Goal: Information Seeking & Learning: Learn about a topic

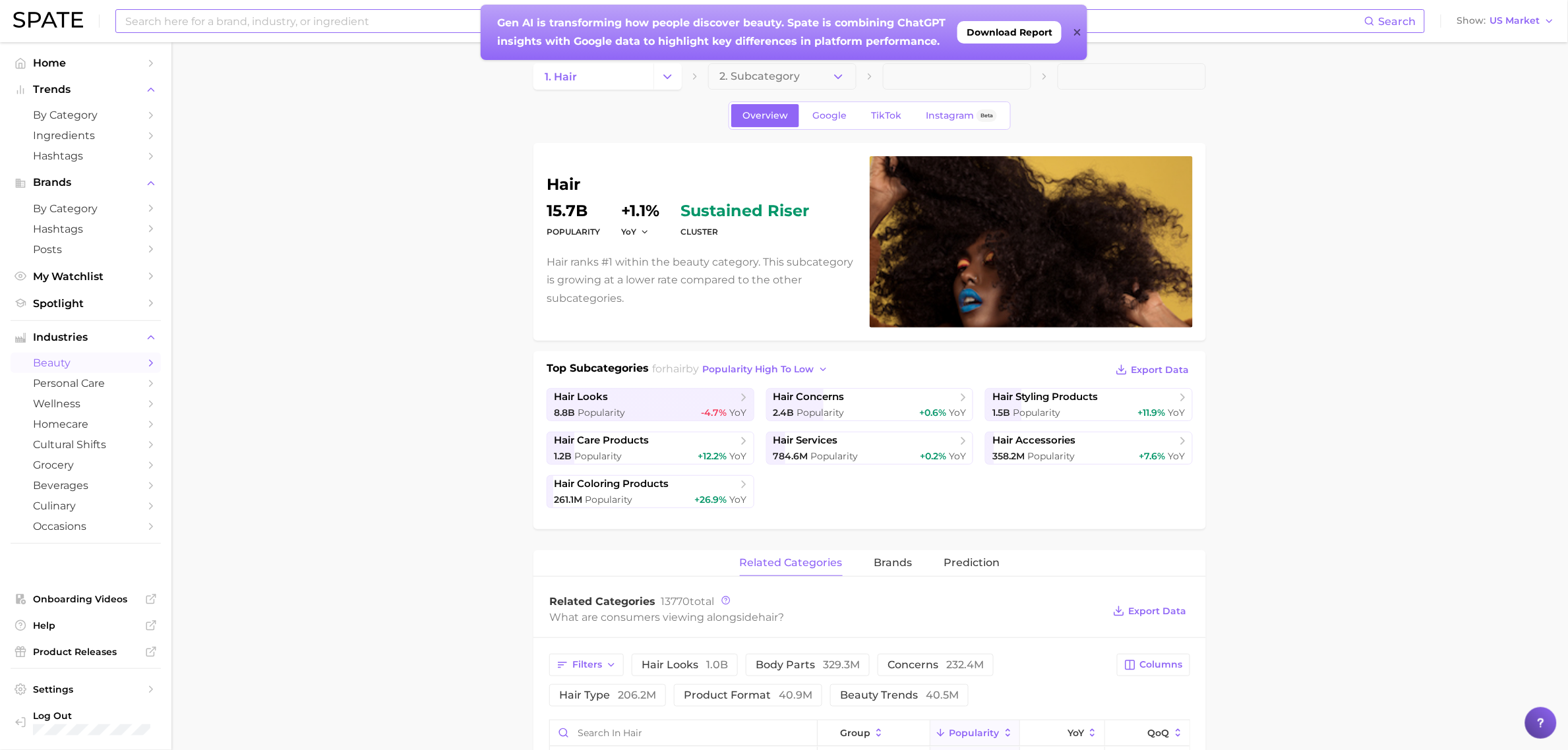
click at [255, 12] on input at bounding box center [744, 21] width 1240 height 23
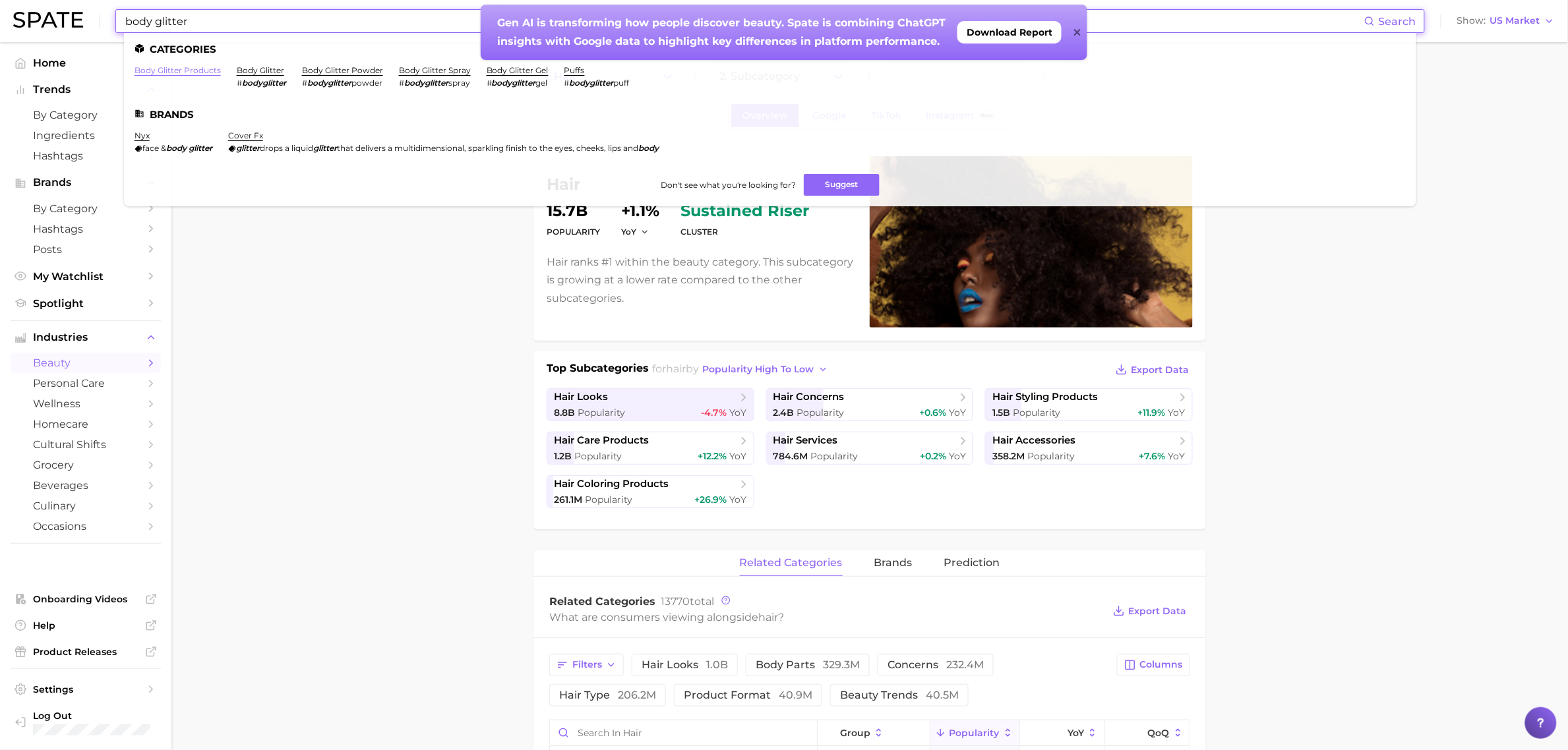
type input "body glitter"
click at [213, 67] on link "body glitter products" at bounding box center [178, 70] width 86 height 10
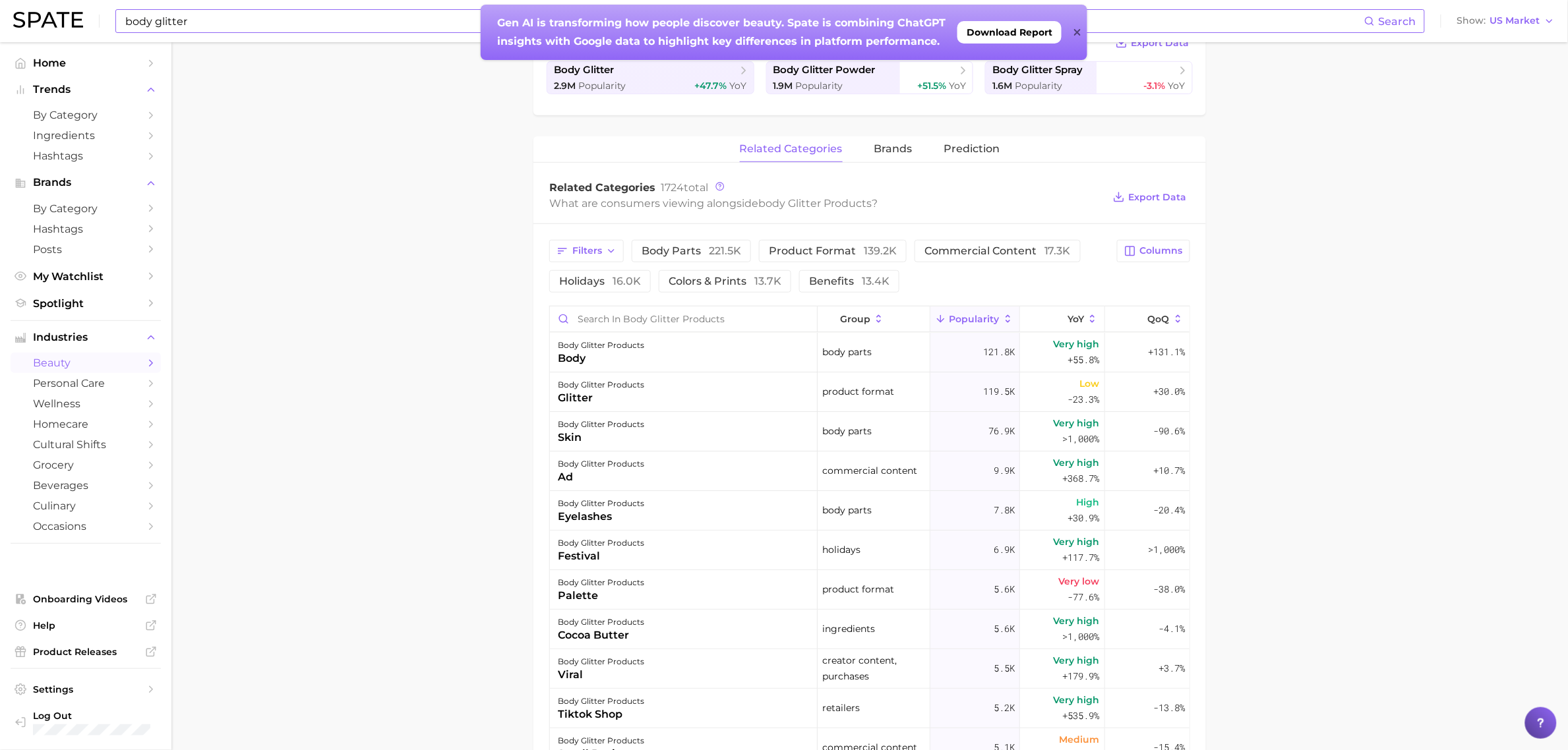
scroll to position [330, 0]
click at [700, 278] on span "colors & prints 13.7k" at bounding box center [725, 279] width 113 height 10
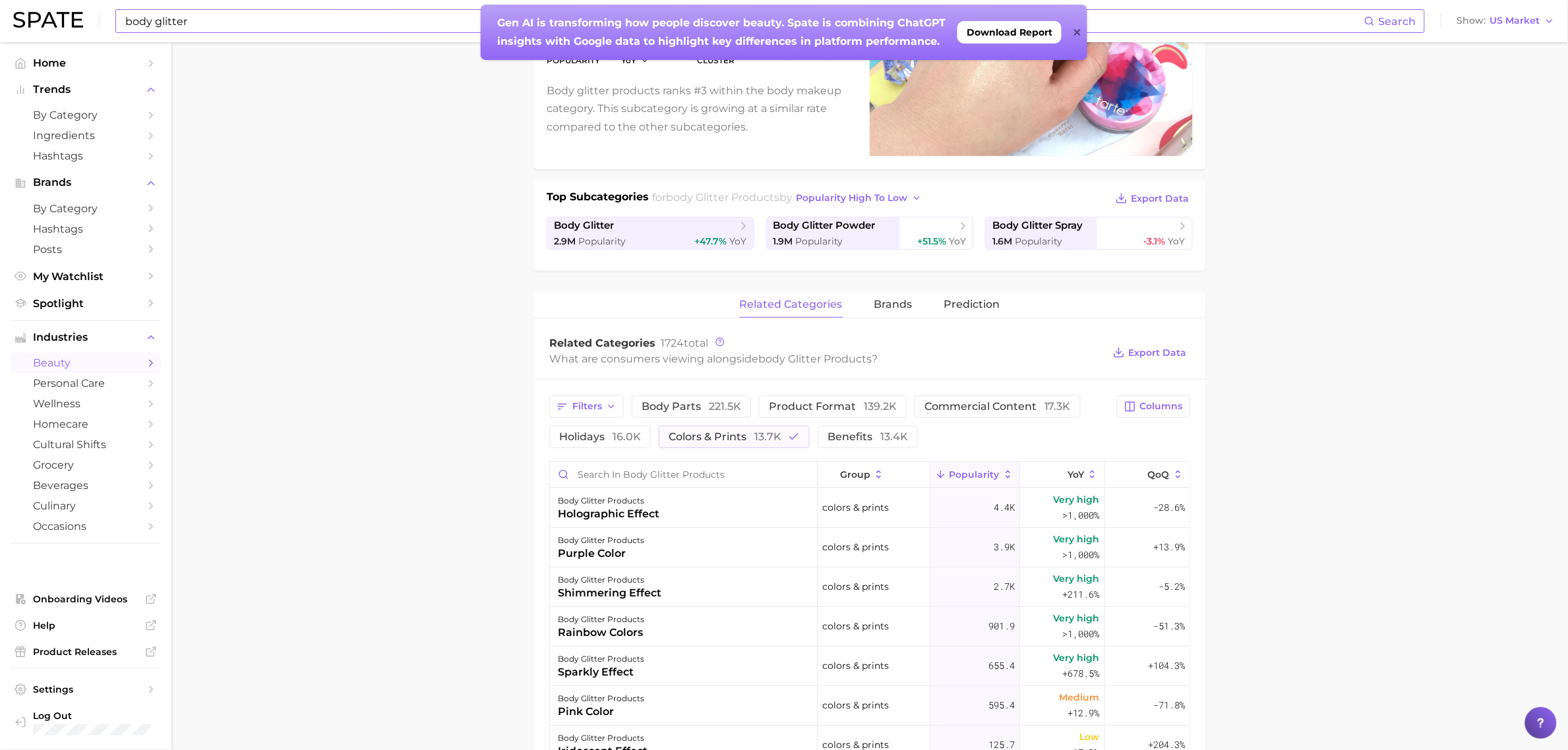
scroll to position [165, 0]
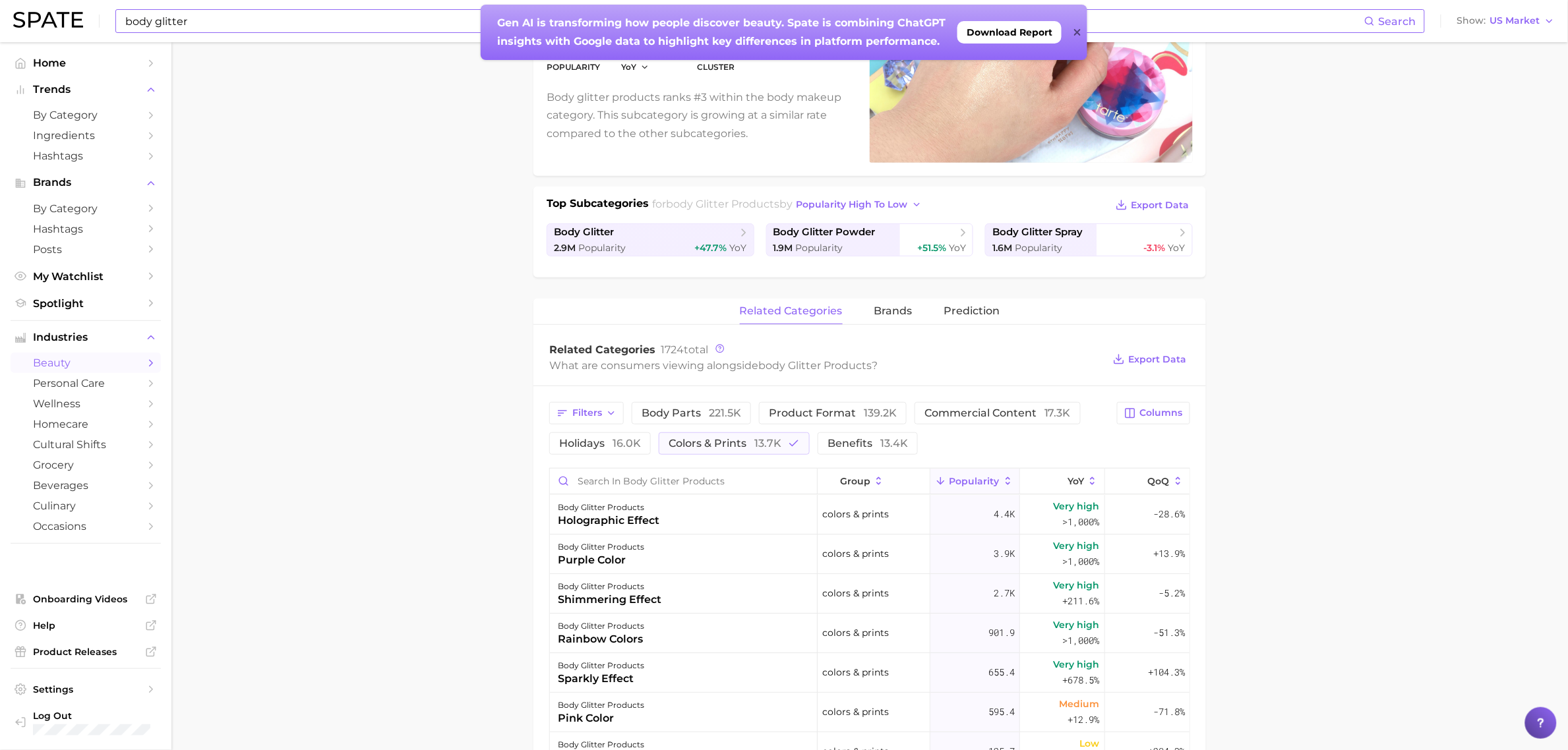
click at [363, 31] on div "body glitter Search" at bounding box center [771, 21] width 1310 height 23
click at [352, 27] on input "body glitter" at bounding box center [744, 21] width 1240 height 23
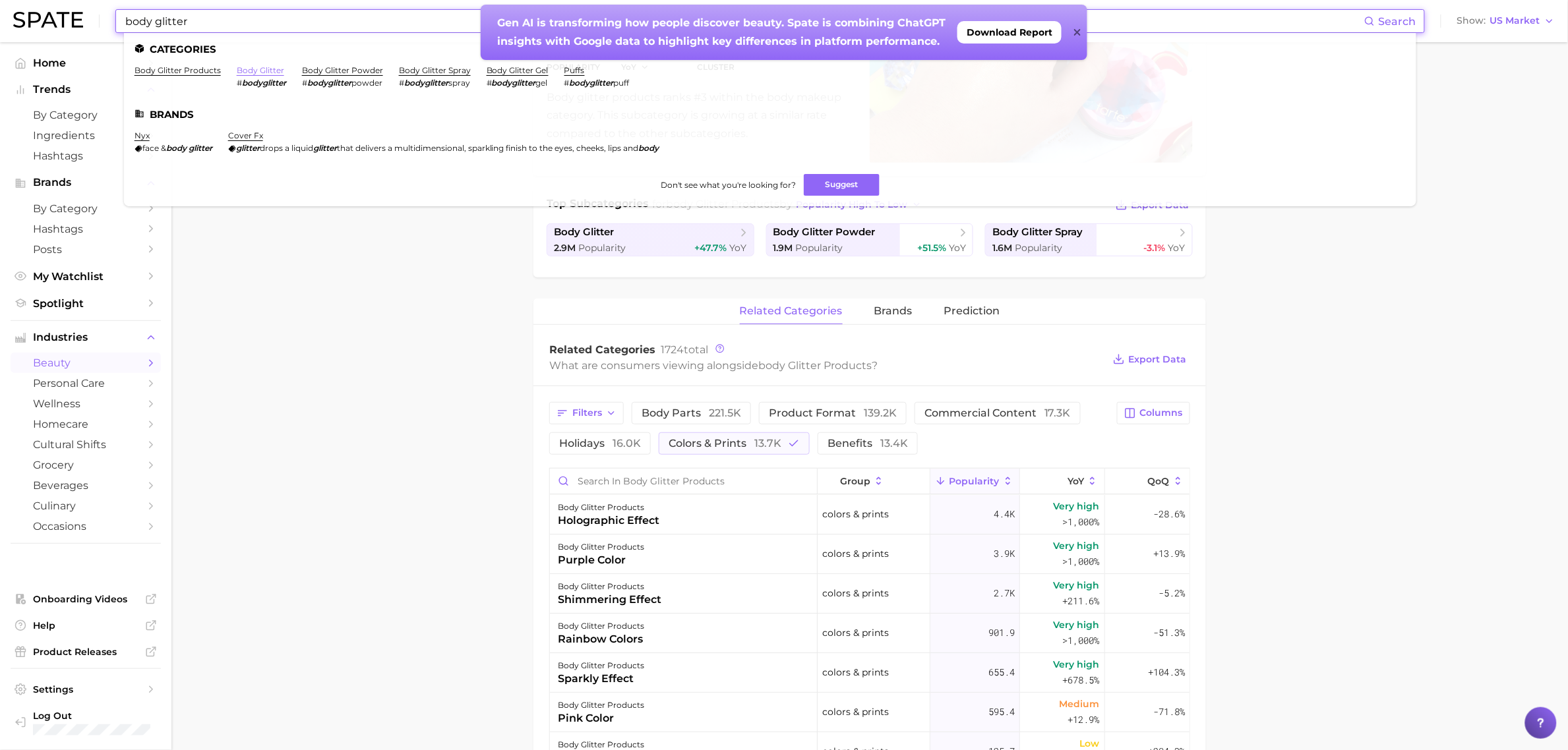
click at [256, 70] on link "body glitter" at bounding box center [260, 70] width 48 height 10
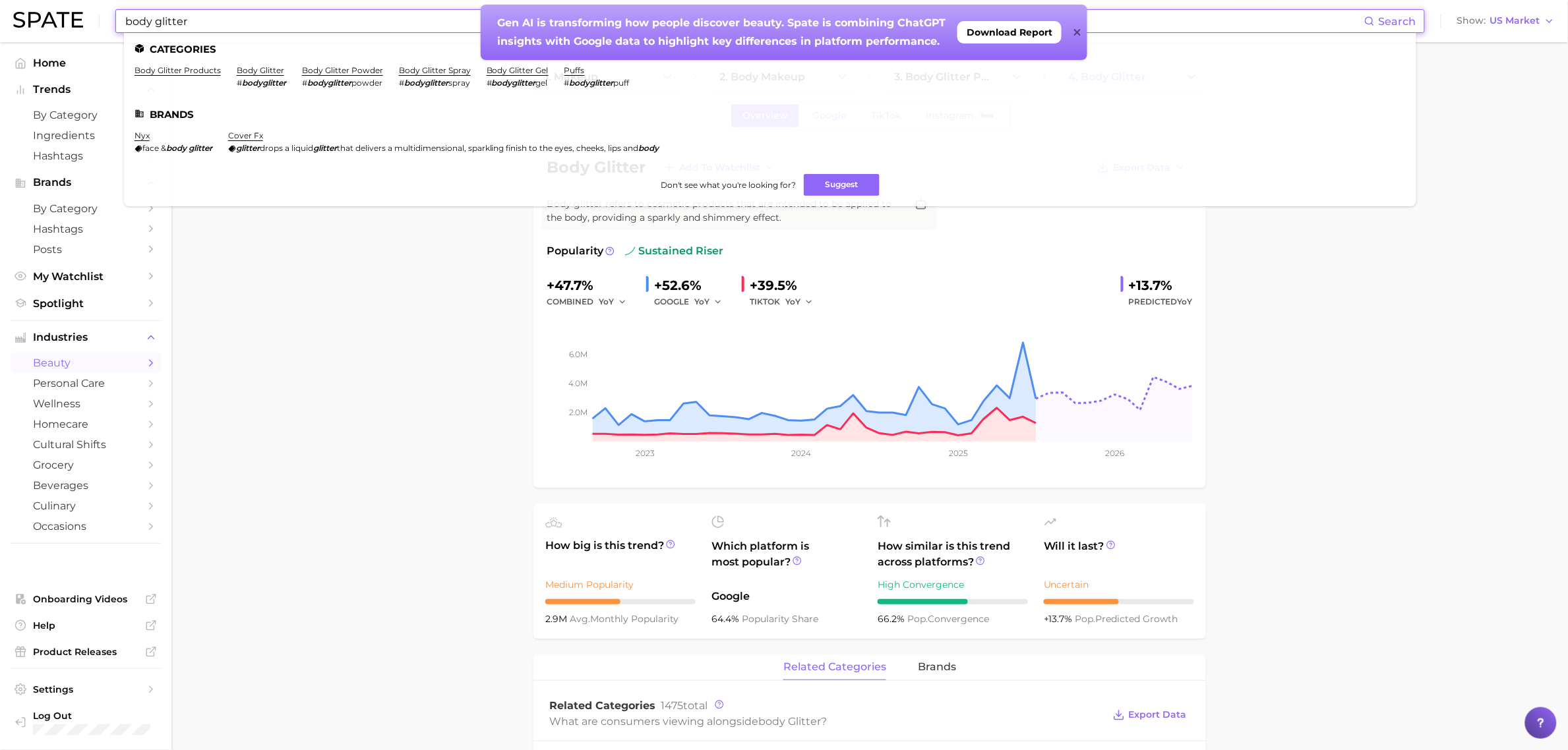
click at [424, 24] on input "body glitter" at bounding box center [744, 21] width 1240 height 23
drag, startPoint x: 226, startPoint y: 21, endPoint x: 0, endPoint y: 4, distance: 226.6
click at [0, 4] on header "body glitter Search Categories body glitter products body glitter # bodyglitter…" at bounding box center [784, 21] width 1568 height 42
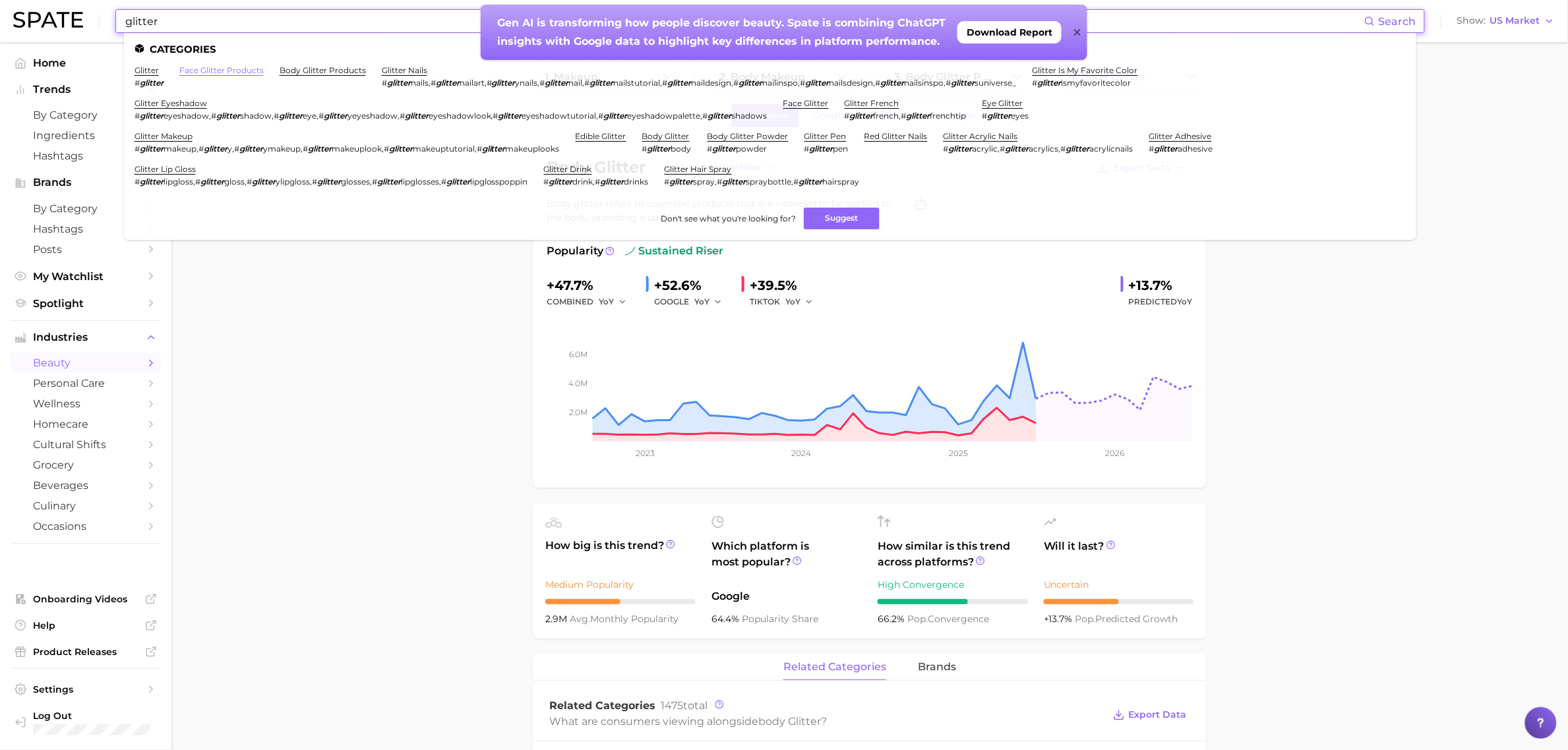
type input "glitter"
click at [220, 71] on link "face glitter products" at bounding box center [221, 70] width 84 height 10
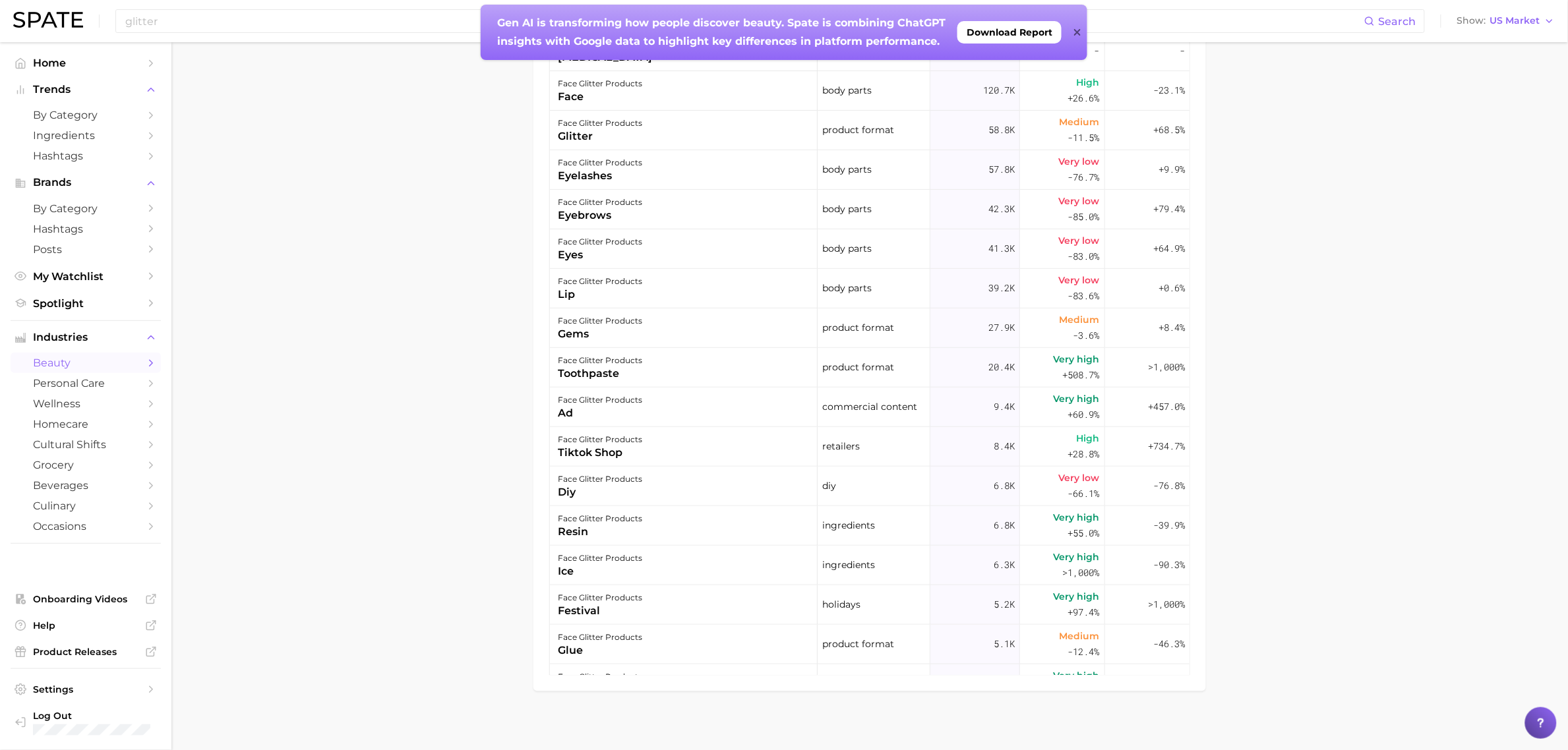
scroll to position [821, 0]
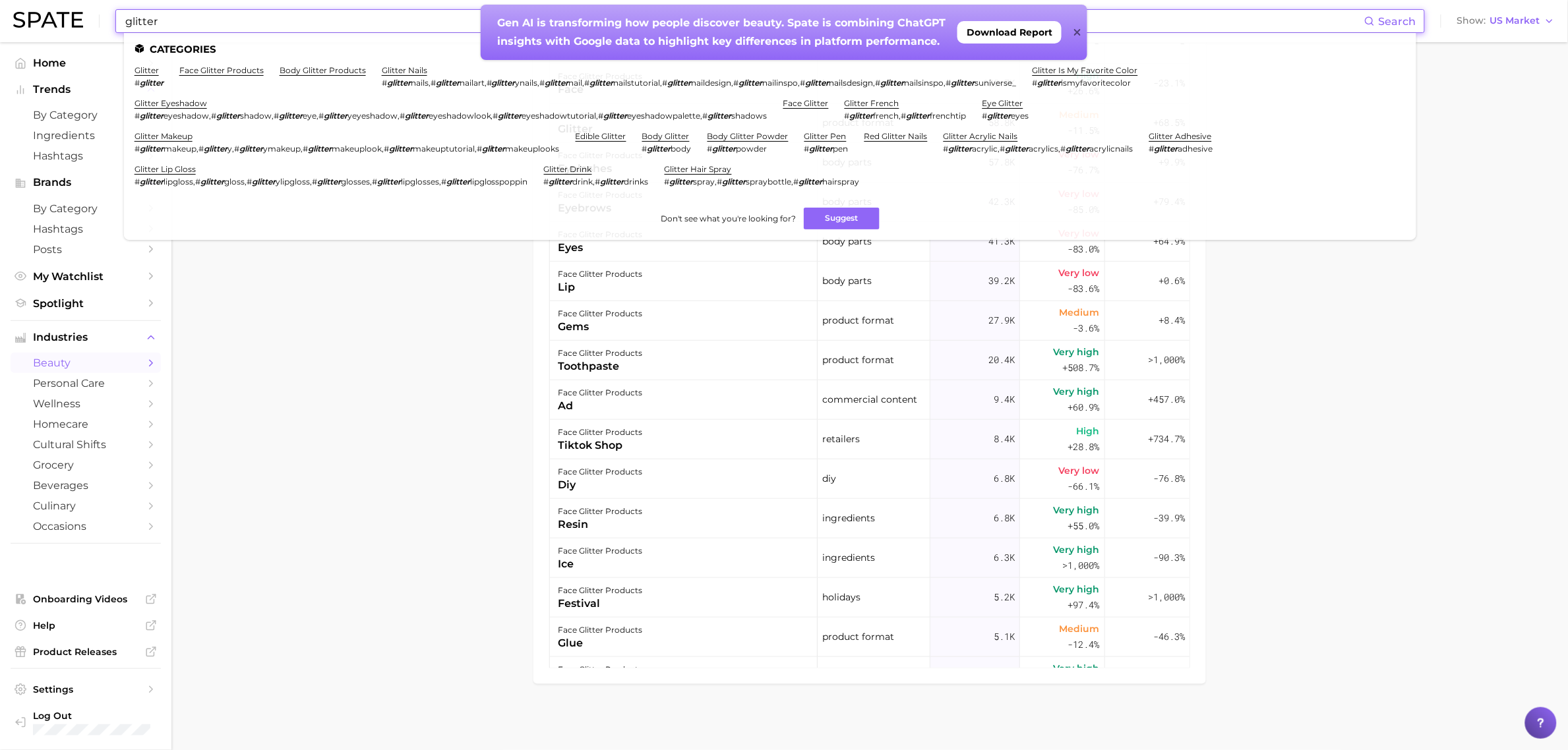
click at [258, 30] on input "glitter" at bounding box center [744, 21] width 1240 height 23
click at [154, 65] on link "glitter" at bounding box center [147, 70] width 24 height 10
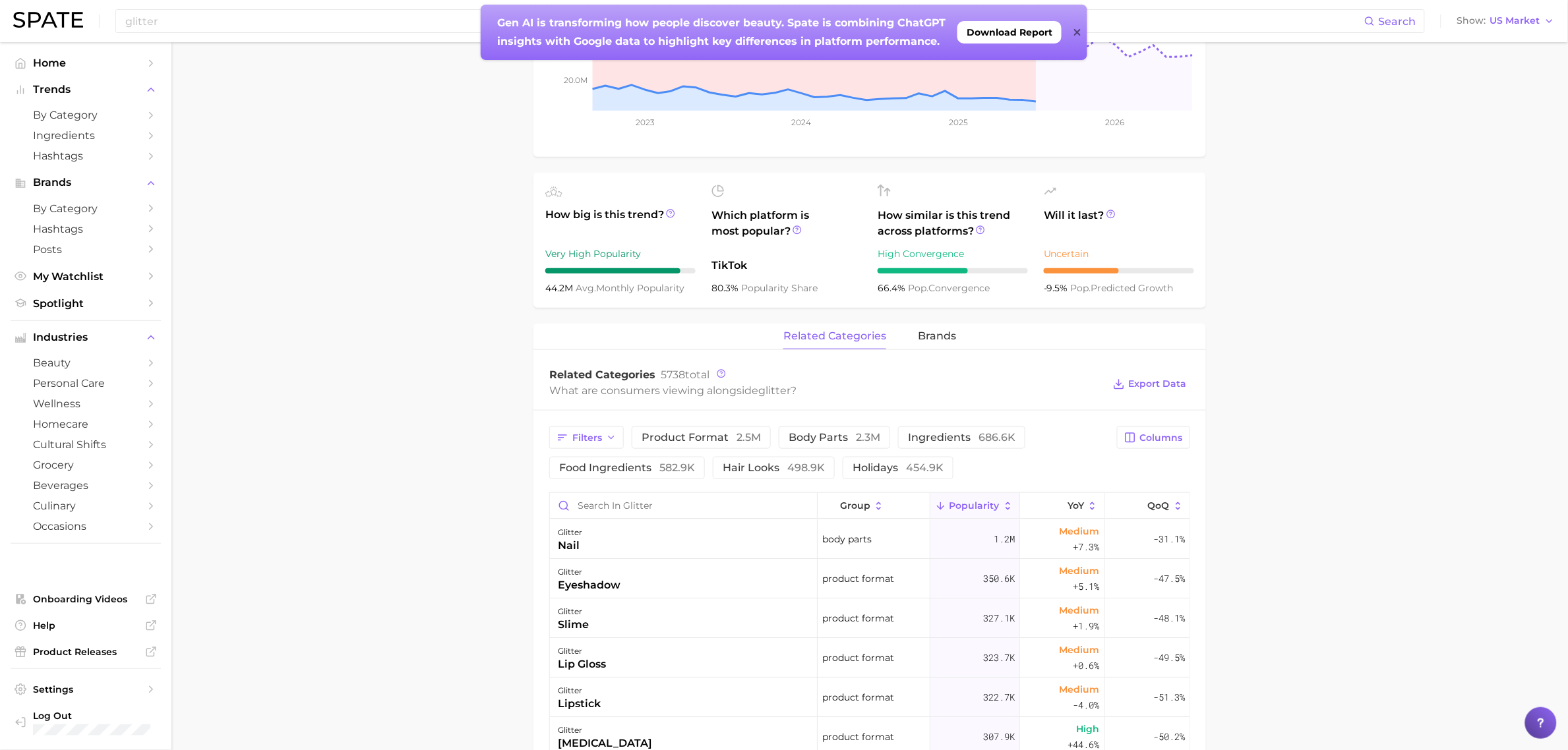
scroll to position [330, 0]
click at [723, 509] on input "Search in glitter" at bounding box center [684, 507] width 267 height 25
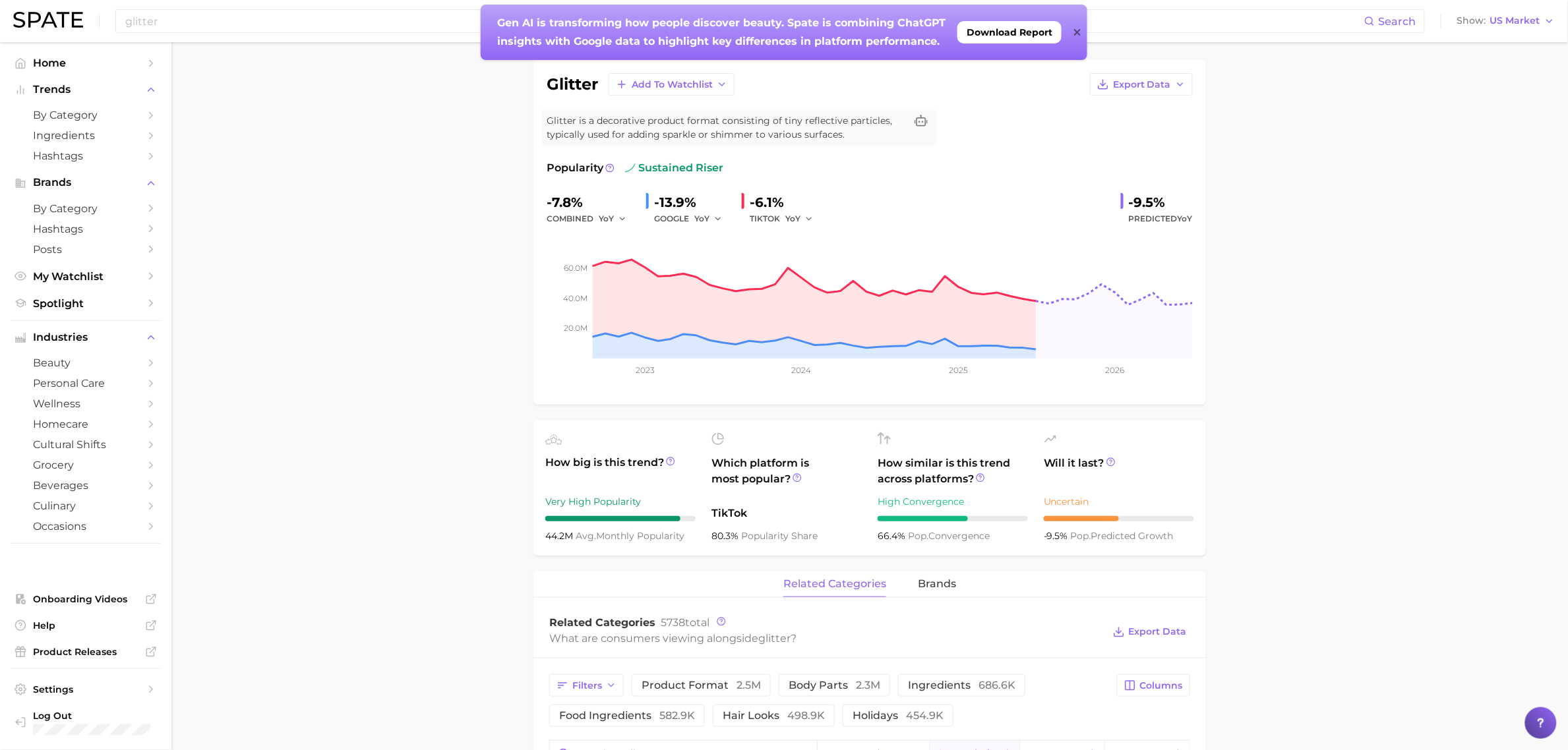
scroll to position [0, 0]
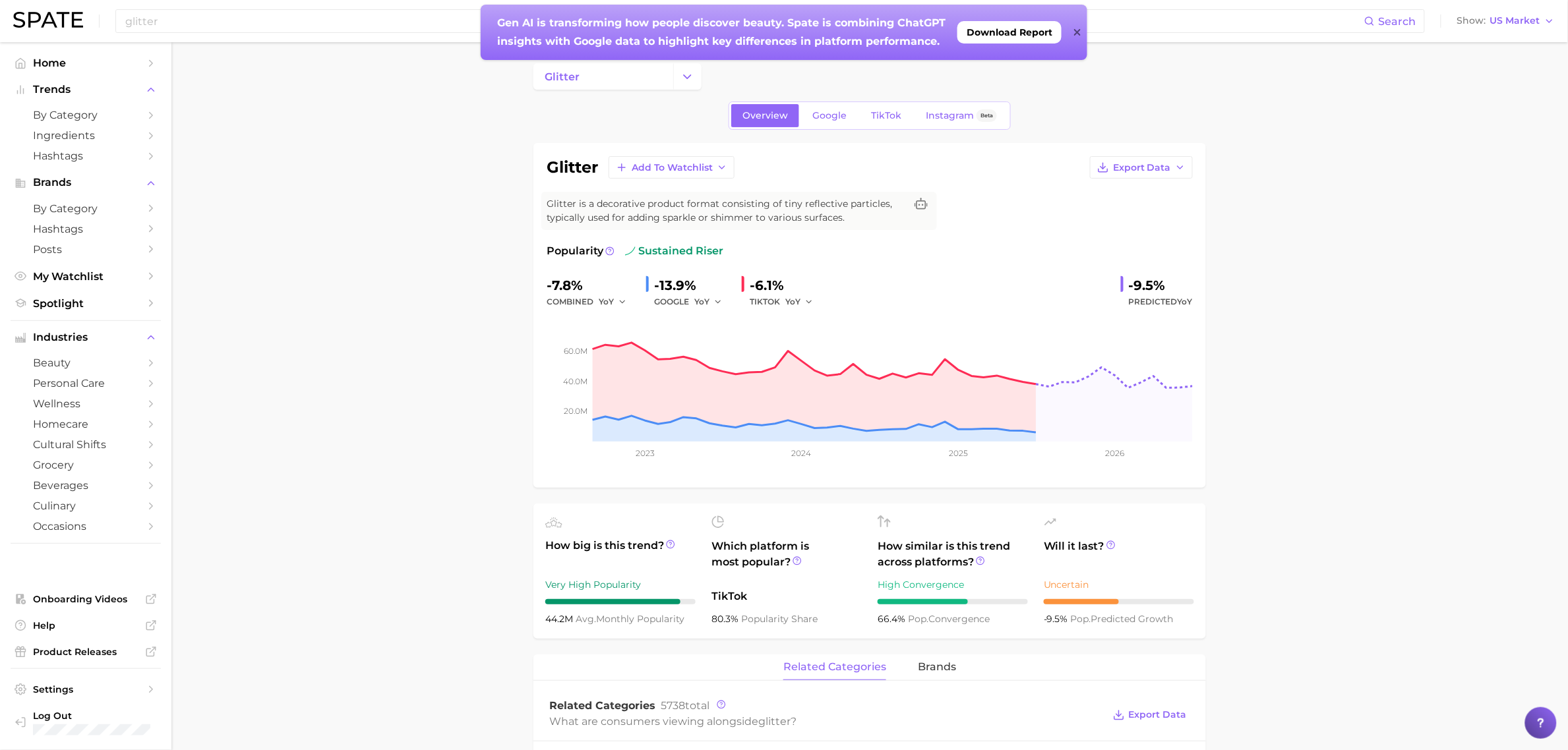
click at [234, 4] on div "glitter Search Show US Market" at bounding box center [784, 21] width 1542 height 42
click at [231, 18] on input "glitter" at bounding box center [744, 21] width 1240 height 23
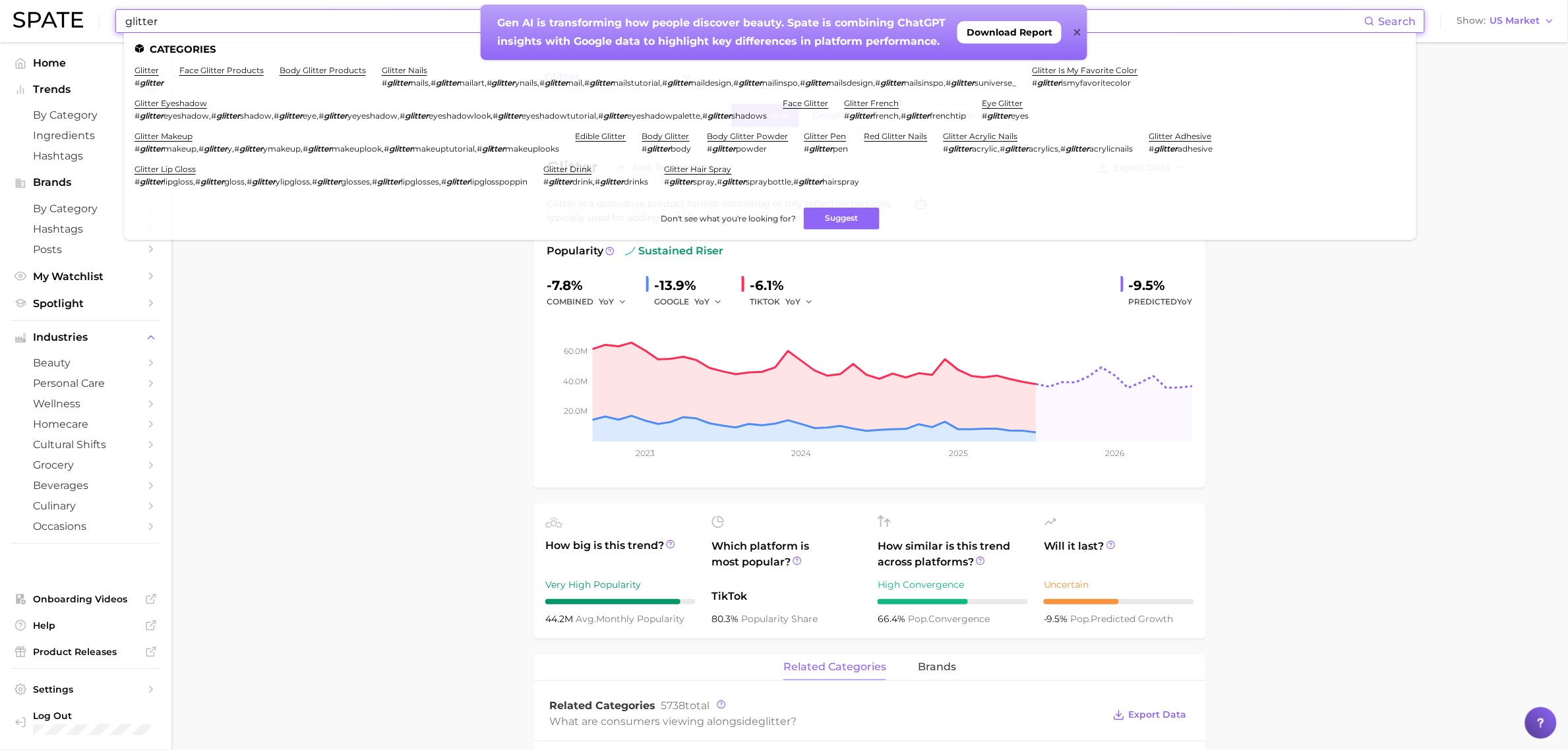
click at [287, 23] on input "glitter" at bounding box center [744, 21] width 1240 height 23
click at [720, 164] on link "glitter hair spray" at bounding box center [698, 169] width 67 height 10
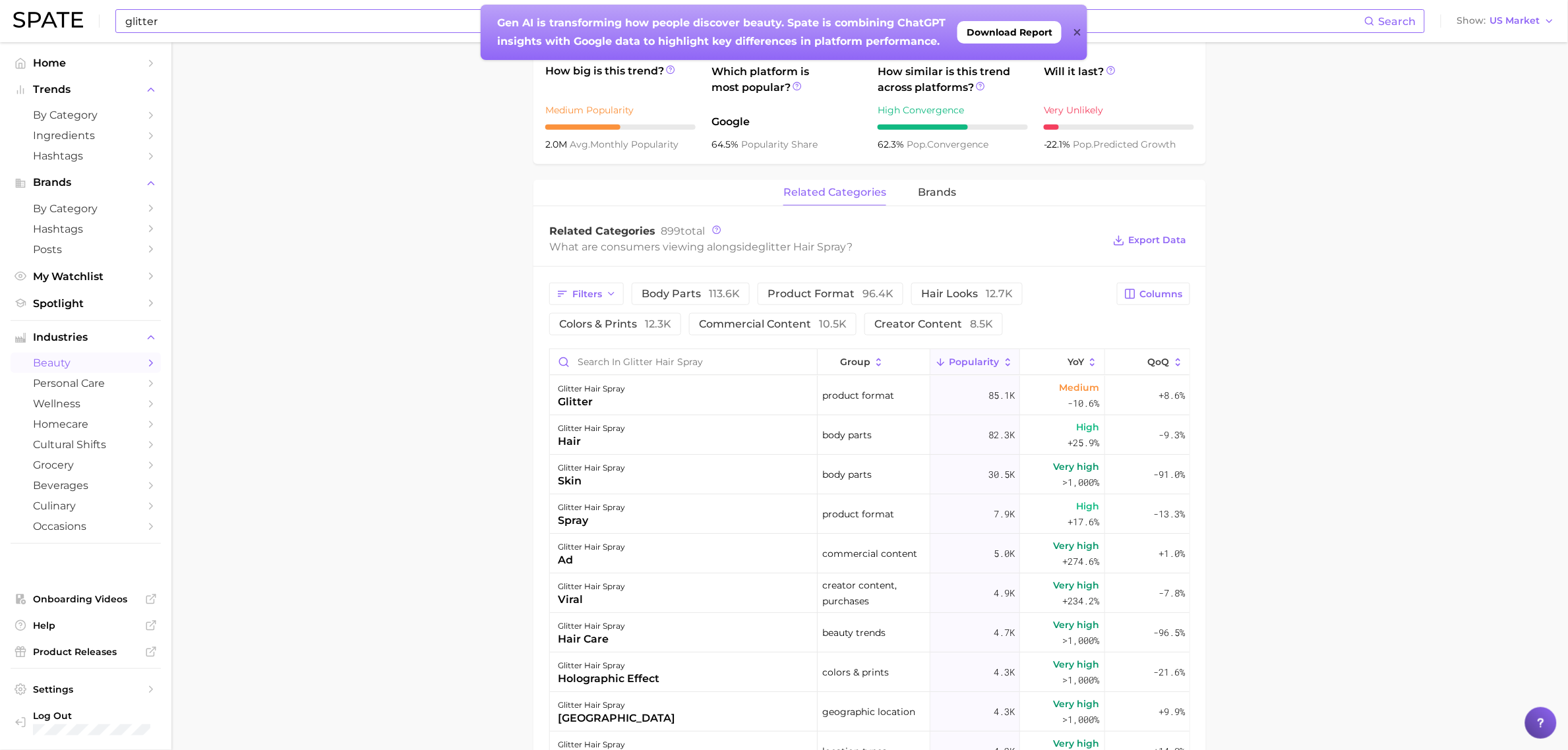
scroll to position [659, 0]
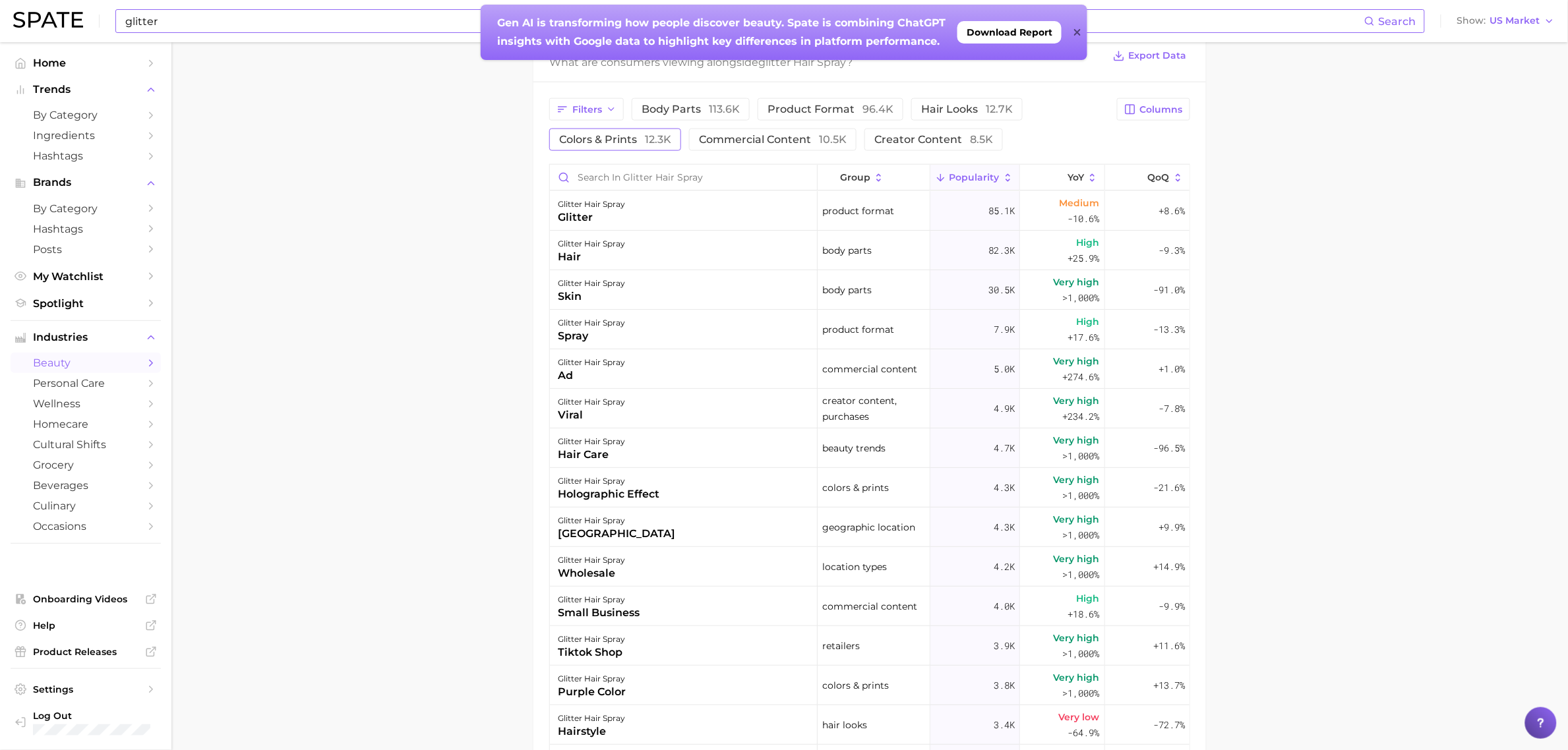
click at [642, 135] on span "colors & prints 12.3k" at bounding box center [615, 140] width 112 height 10
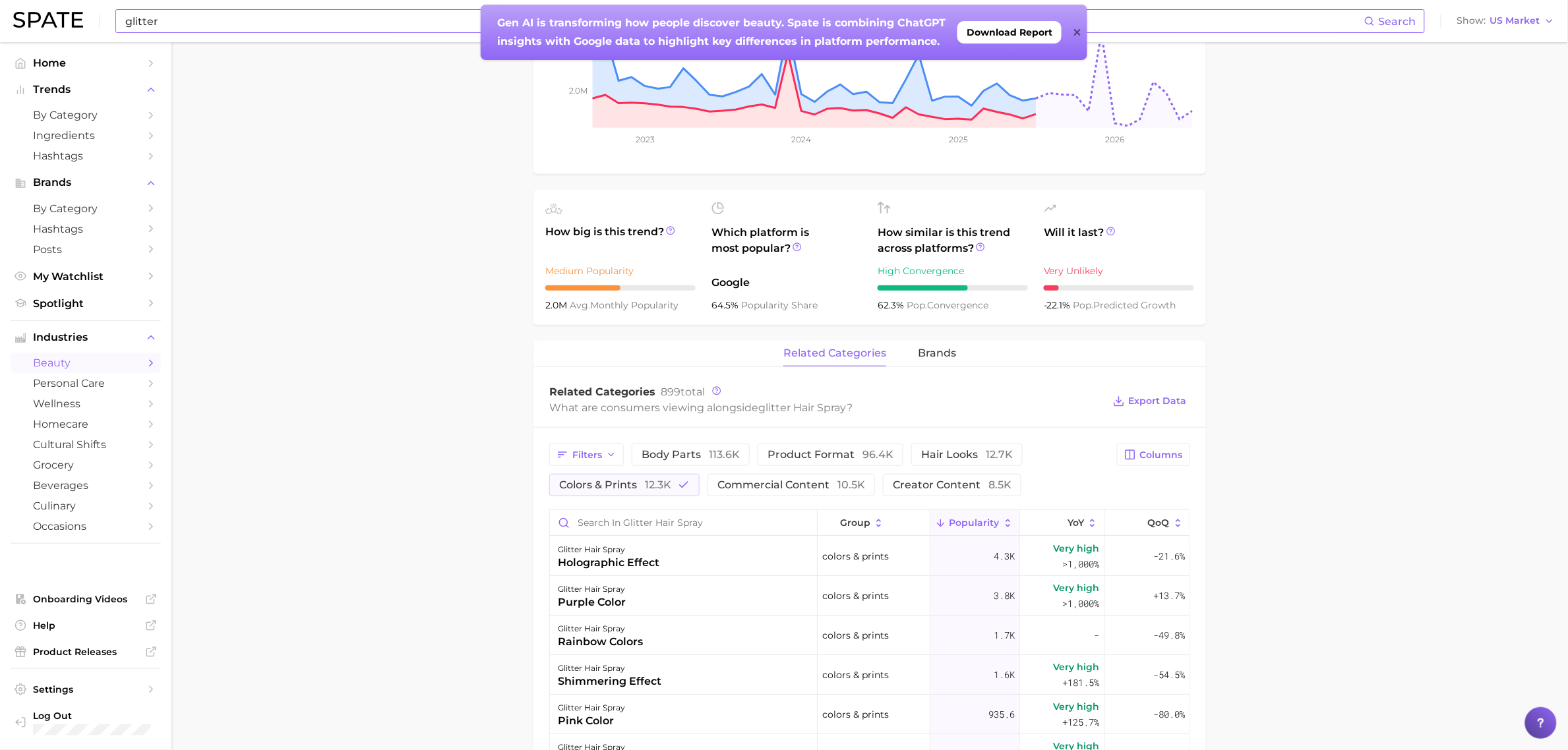
scroll to position [330, 0]
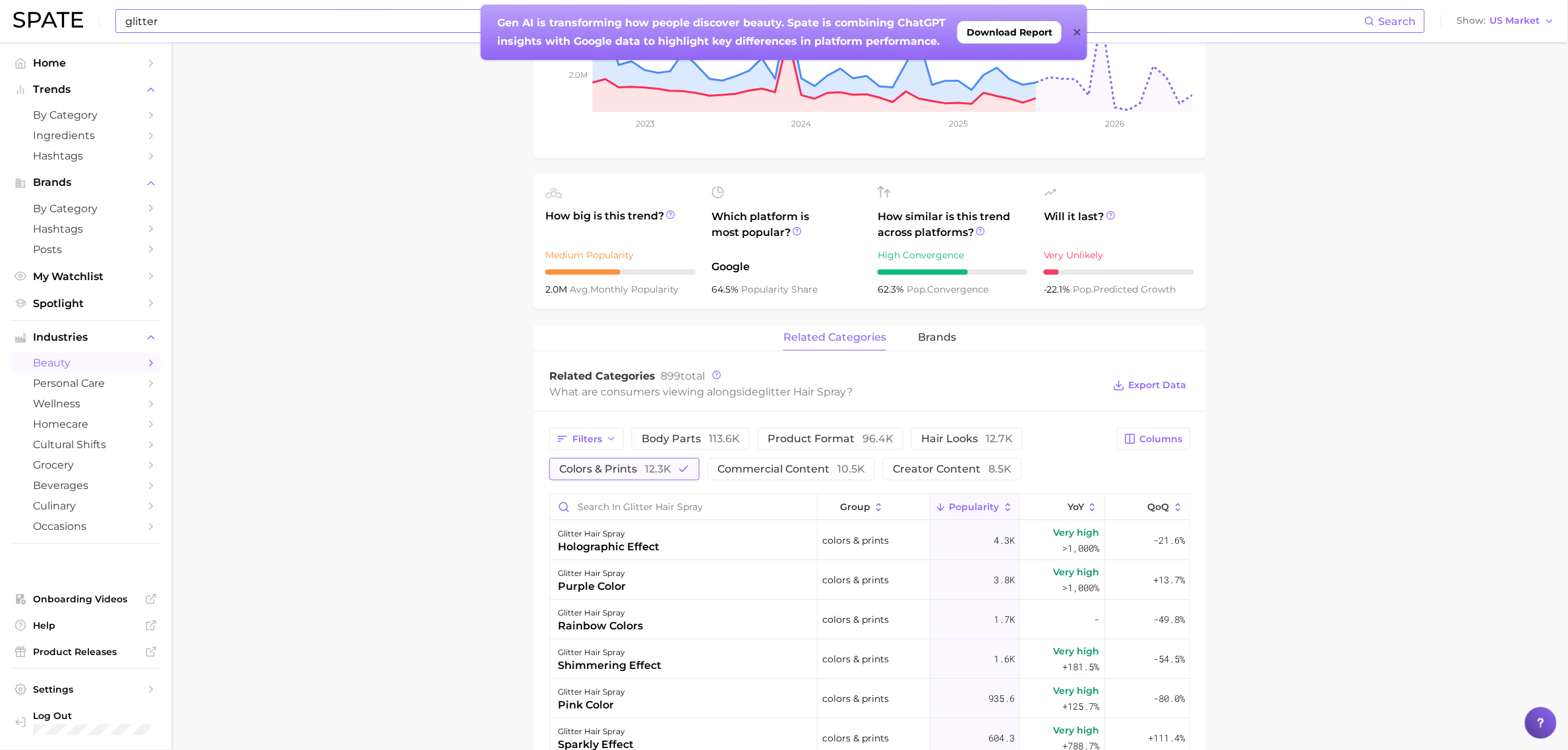
click at [618, 477] on button "colors & prints 12.3k" at bounding box center [624, 469] width 150 height 23
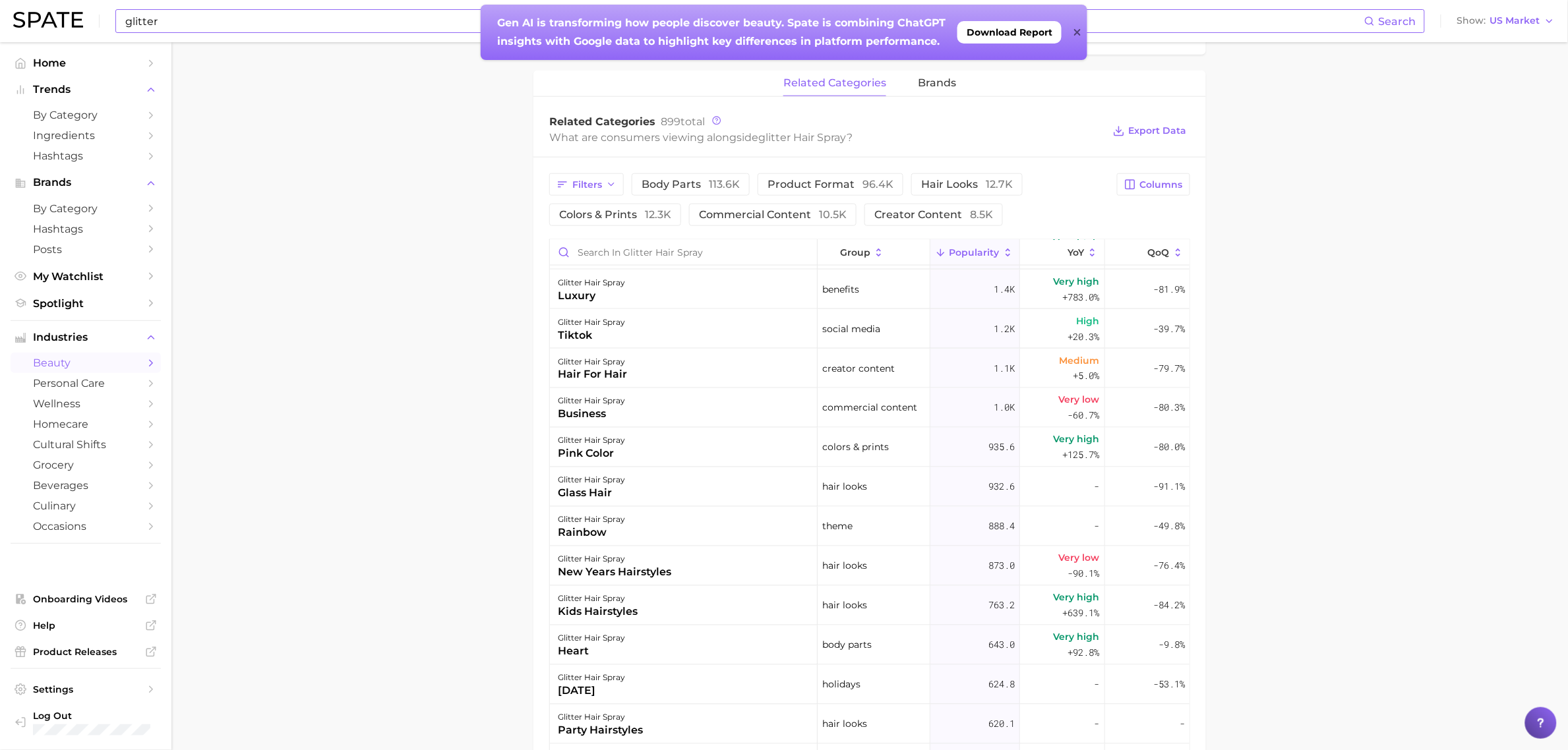
scroll to position [659, 0]
